Goal: Task Accomplishment & Management: Complete application form

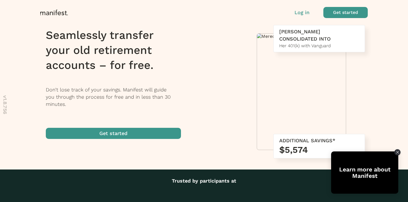
click at [357, 12] on span "button" at bounding box center [345, 12] width 44 height 11
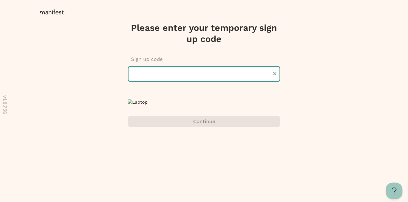
click at [195, 76] on input "text" at bounding box center [204, 74] width 153 height 16
type input "******"
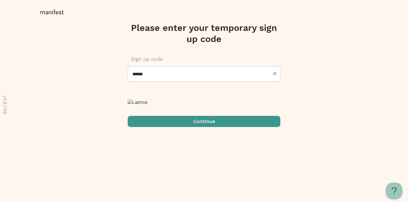
click at [170, 127] on span "submit" at bounding box center [204, 121] width 153 height 11
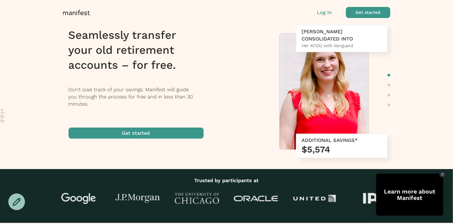
click at [327, 12] on p "Log in" at bounding box center [324, 12] width 15 height 7
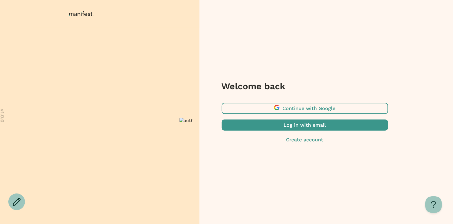
click at [282, 125] on span "button" at bounding box center [305, 125] width 167 height 11
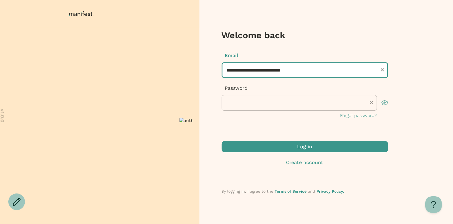
drag, startPoint x: 278, startPoint y: 71, endPoint x: 175, endPoint y: 65, distance: 103.7
click at [175, 65] on div "**********" at bounding box center [226, 112] width 453 height 224
drag, startPoint x: 313, startPoint y: 71, endPoint x: 188, endPoint y: 55, distance: 125.7
click at [188, 55] on div "**********" at bounding box center [226, 112] width 453 height 224
click at [222, 141] on button "Log in" at bounding box center [305, 146] width 167 height 11
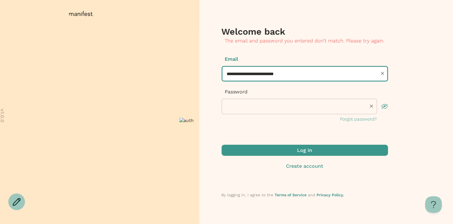
type input "**********"
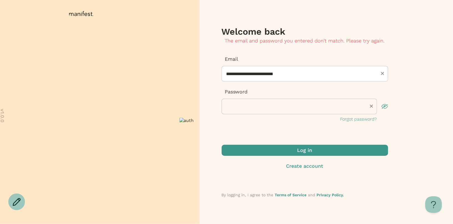
click at [280, 152] on span "submit" at bounding box center [305, 150] width 167 height 11
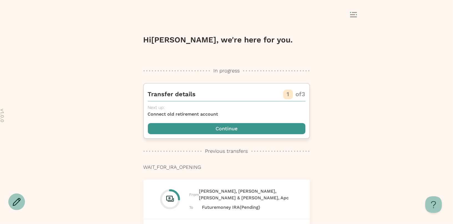
click at [271, 127] on span "button" at bounding box center [227, 128] width 158 height 11
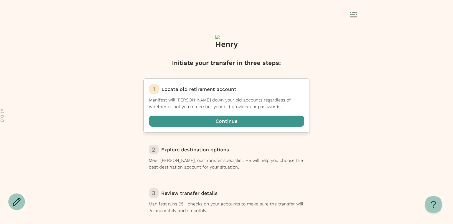
click at [251, 122] on span "button" at bounding box center [226, 121] width 155 height 11
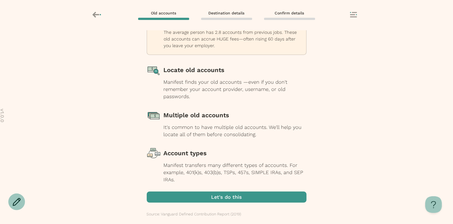
scroll to position [39, 0]
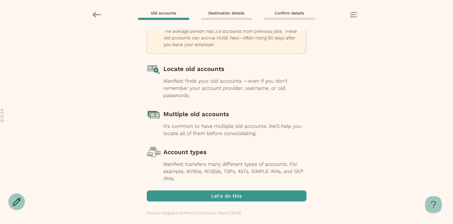
click at [234, 196] on span "button" at bounding box center [227, 196] width 160 height 11
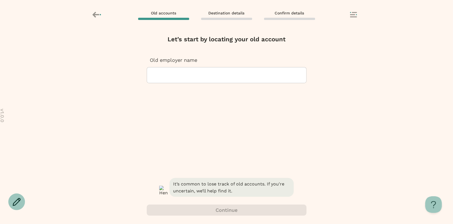
click at [212, 71] on div at bounding box center [227, 75] width 150 height 16
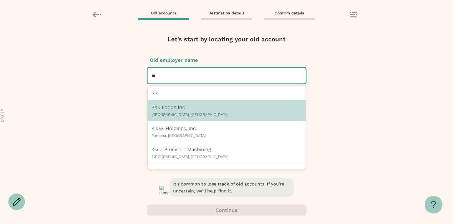
click at [194, 108] on p "K&k Foods Inc" at bounding box center [227, 107] width 150 height 6
type input "**"
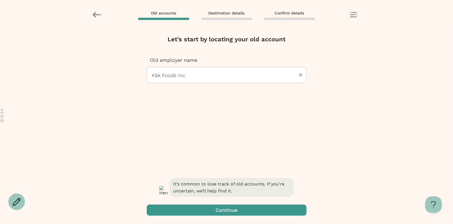
click at [209, 208] on span "button" at bounding box center [227, 210] width 160 height 11
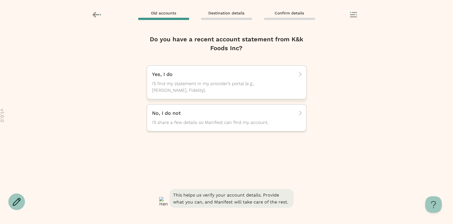
click at [255, 92] on span "I’ll find my statement in my provider’s portal (e.g., TIAA, Fidelity)." at bounding box center [221, 87] width 139 height 13
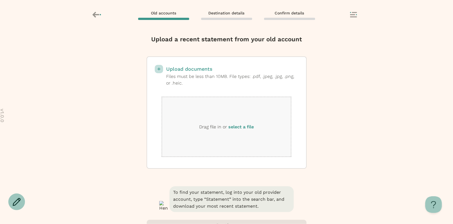
click at [245, 127] on label "select a file" at bounding box center [241, 126] width 26 height 5
click at [0, 0] on input "select a file" at bounding box center [0, 0] width 0 height 0
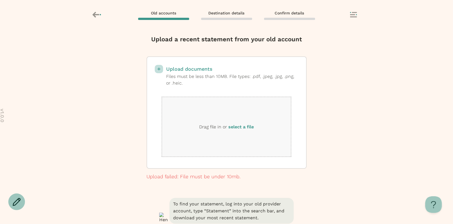
click at [242, 127] on label "select a file" at bounding box center [241, 126] width 26 height 5
click at [0, 0] on input "select a file" at bounding box center [0, 0] width 0 height 0
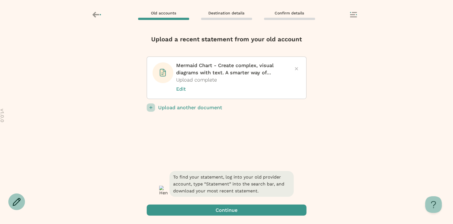
click at [242, 211] on span "button" at bounding box center [227, 210] width 160 height 11
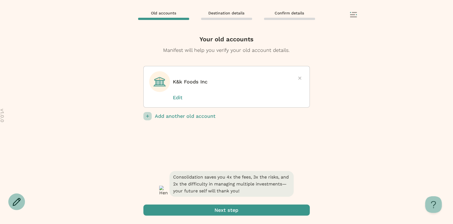
click at [232, 212] on span "submit" at bounding box center [227, 210] width 167 height 11
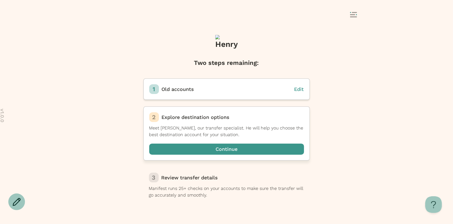
click at [227, 146] on span "button" at bounding box center [226, 149] width 155 height 11
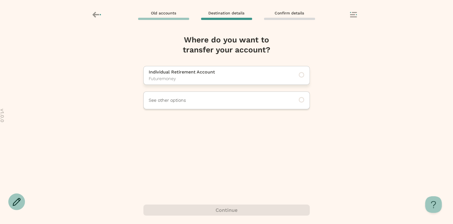
click at [220, 77] on p "Futuremoney" at bounding box center [219, 79] width 140 height 7
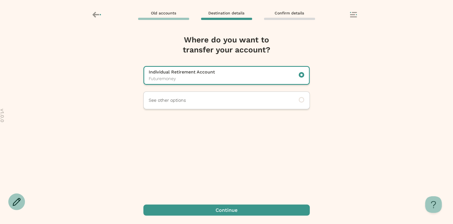
click at [223, 213] on span "button" at bounding box center [227, 210] width 167 height 11
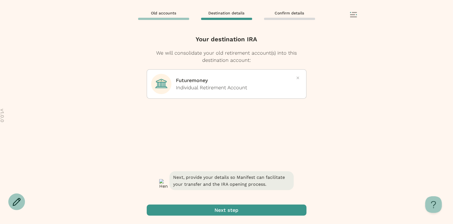
click at [234, 210] on span "button" at bounding box center [227, 210] width 160 height 11
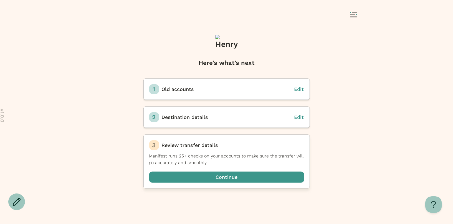
click at [225, 174] on span "button" at bounding box center [226, 177] width 155 height 11
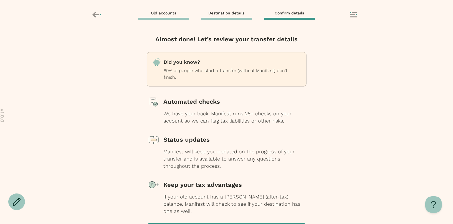
scroll to position [32, 0]
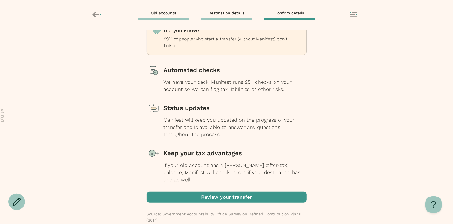
click at [225, 192] on span "button" at bounding box center [227, 197] width 160 height 11
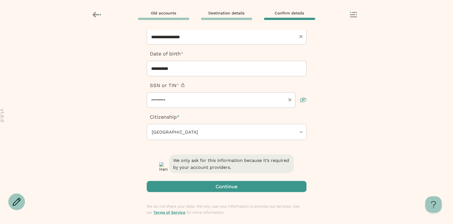
scroll to position [109, 0]
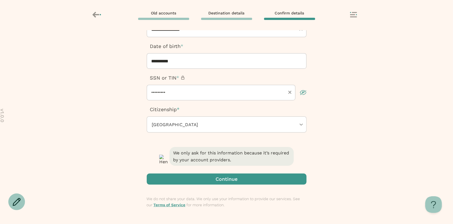
click at [225, 182] on span "button" at bounding box center [227, 179] width 160 height 11
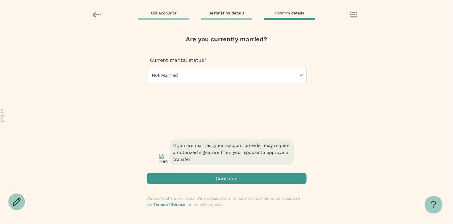
scroll to position [0, 0]
click at [217, 77] on div at bounding box center [224, 75] width 145 height 16
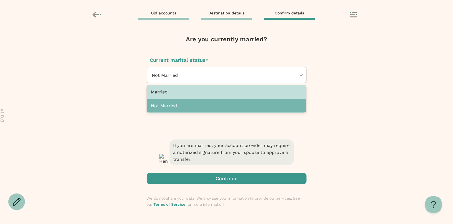
click at [212, 92] on div "Married" at bounding box center [227, 92] width 160 height 14
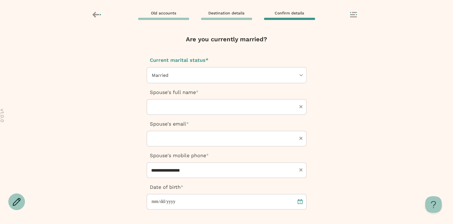
click at [207, 77] on div at bounding box center [224, 75] width 145 height 16
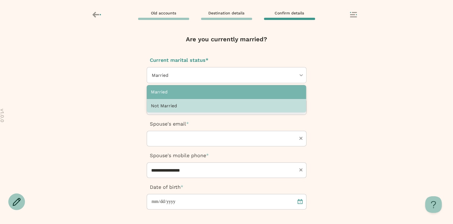
click at [200, 102] on div "Not Married" at bounding box center [227, 106] width 160 height 14
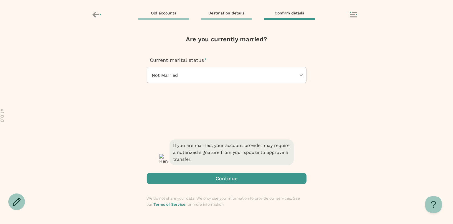
click at [219, 182] on span "button" at bounding box center [227, 178] width 160 height 11
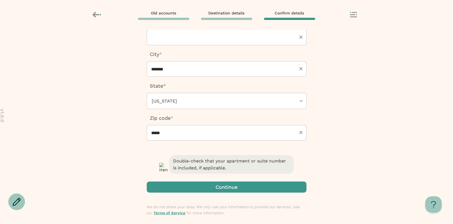
scroll to position [78, 0]
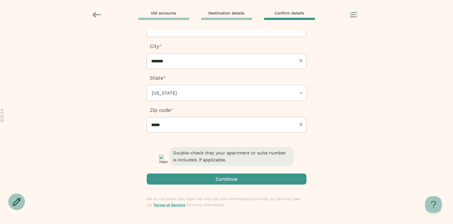
click at [223, 178] on span "button" at bounding box center [227, 179] width 160 height 11
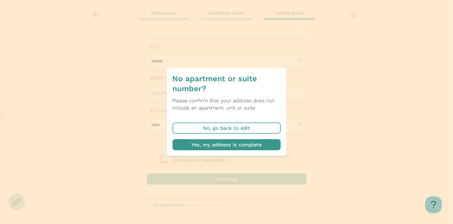
click at [227, 145] on span "button" at bounding box center [227, 144] width 108 height 11
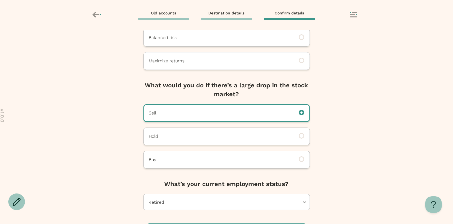
scroll to position [93, 0]
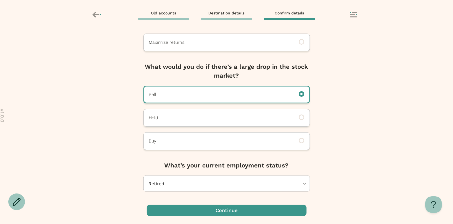
click at [225, 212] on span "button" at bounding box center [227, 210] width 160 height 11
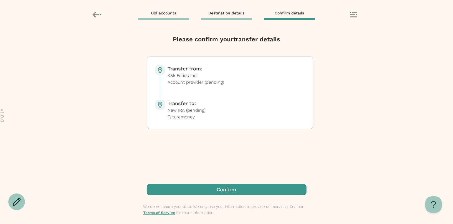
click at [230, 186] on span "button" at bounding box center [227, 189] width 160 height 11
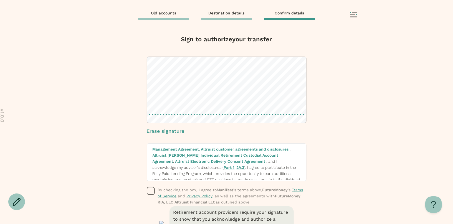
scroll to position [91, 0]
